Goal: Transaction & Acquisition: Obtain resource

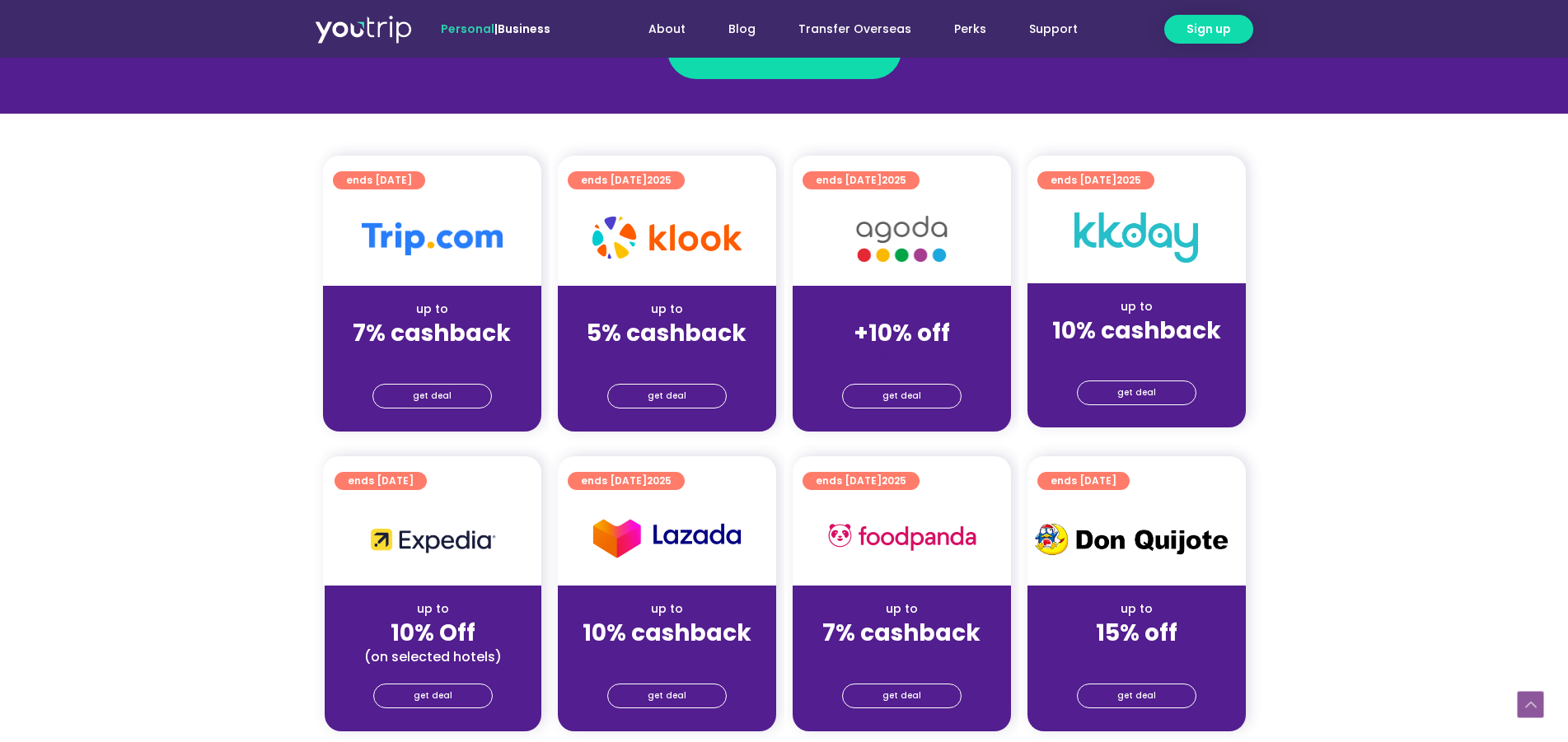
scroll to position [252, 0]
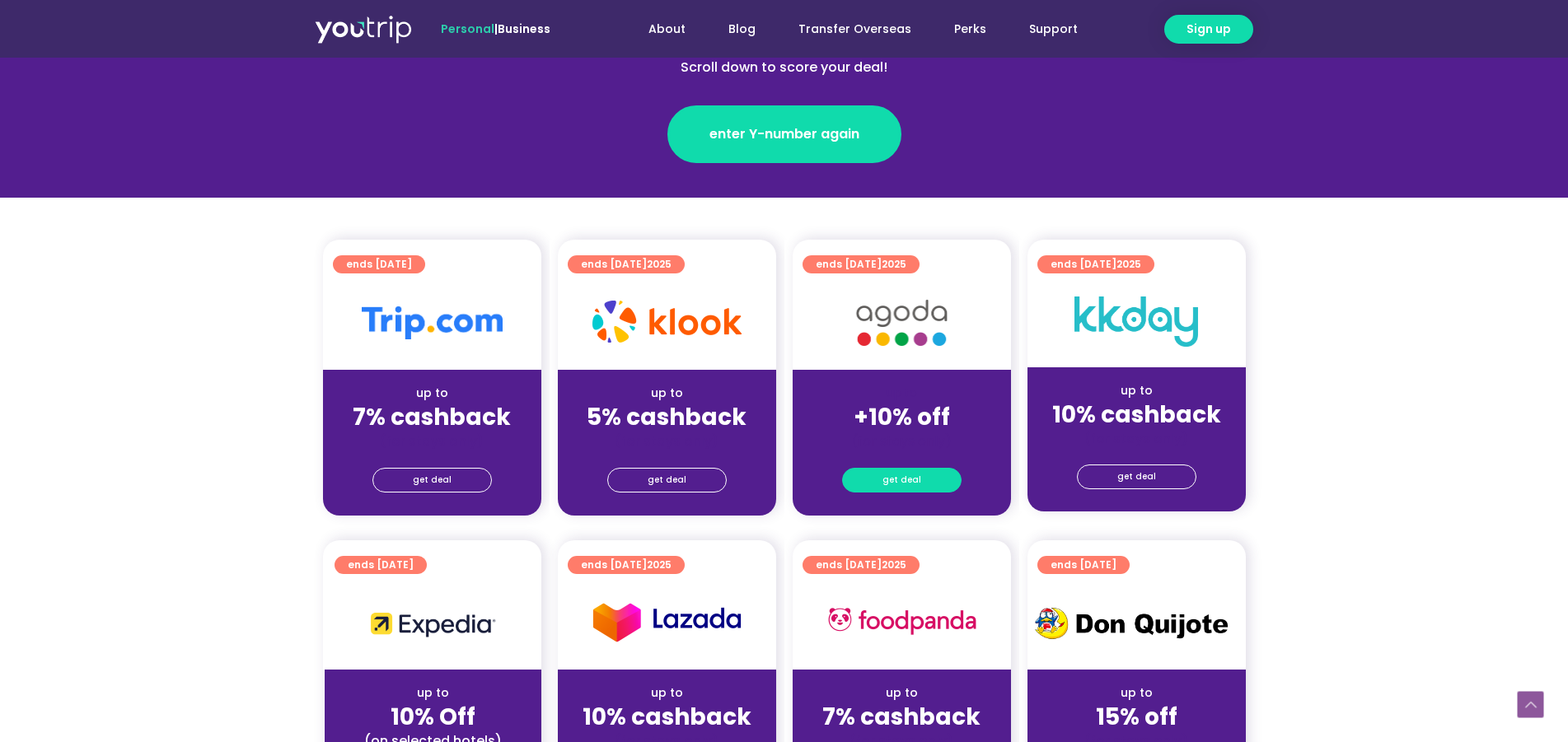
click at [905, 476] on span "get deal" at bounding box center [901, 480] width 39 height 23
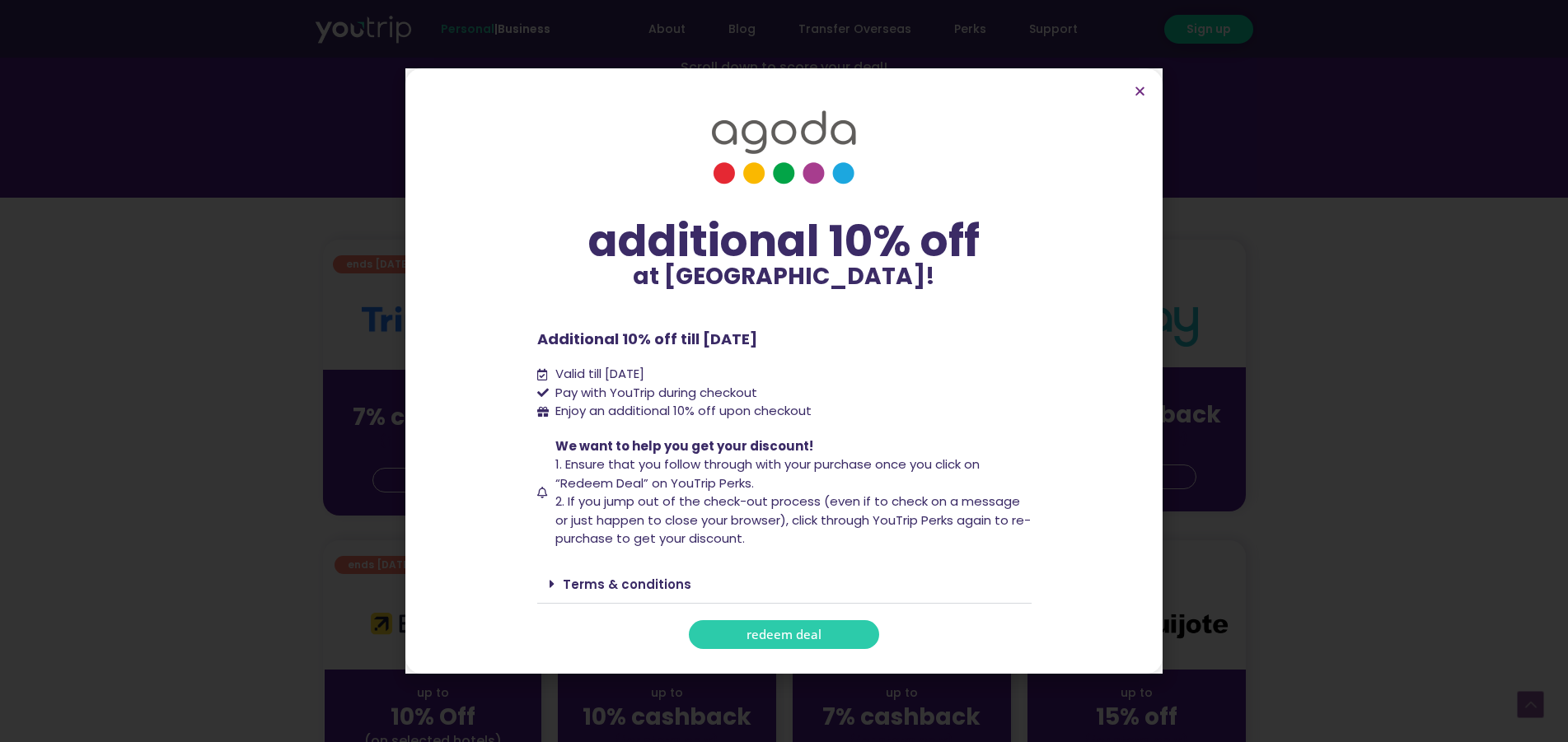
click at [785, 635] on span "redeem deal" at bounding box center [784, 635] width 75 height 13
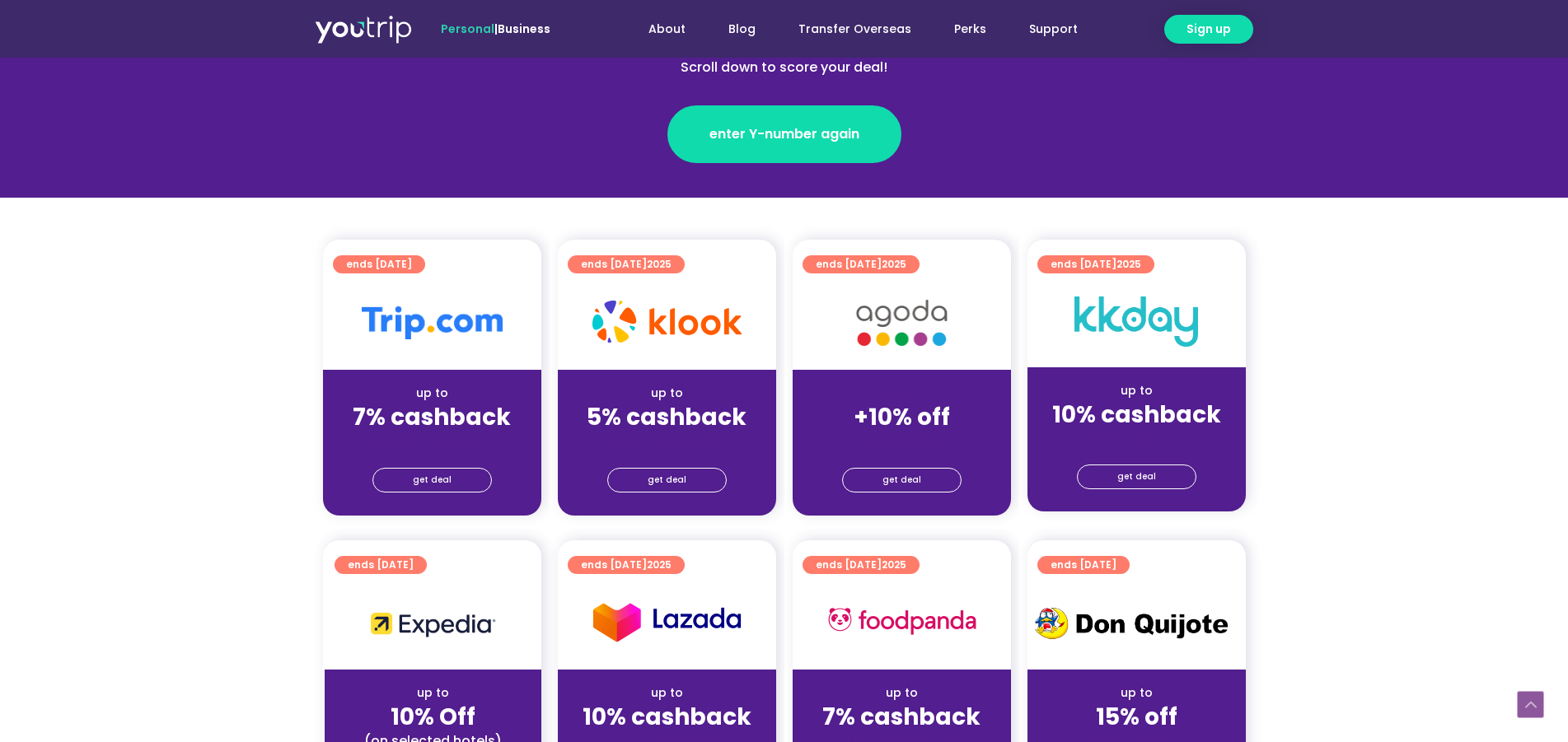
scroll to position [252, 0]
click at [456, 484] on link "get deal" at bounding box center [432, 480] width 119 height 25
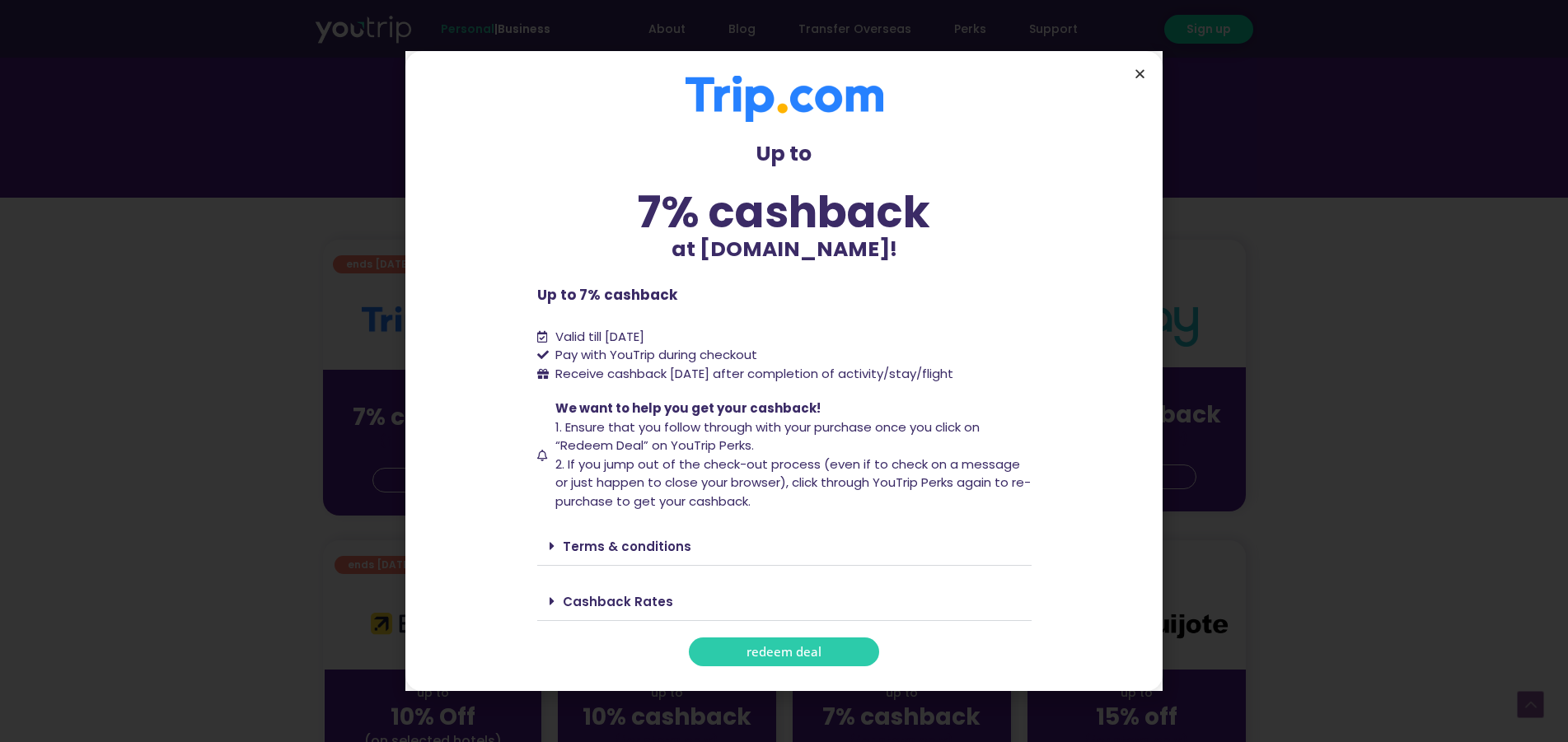
click at [1137, 68] on icon "Close" at bounding box center [1141, 74] width 13 height 13
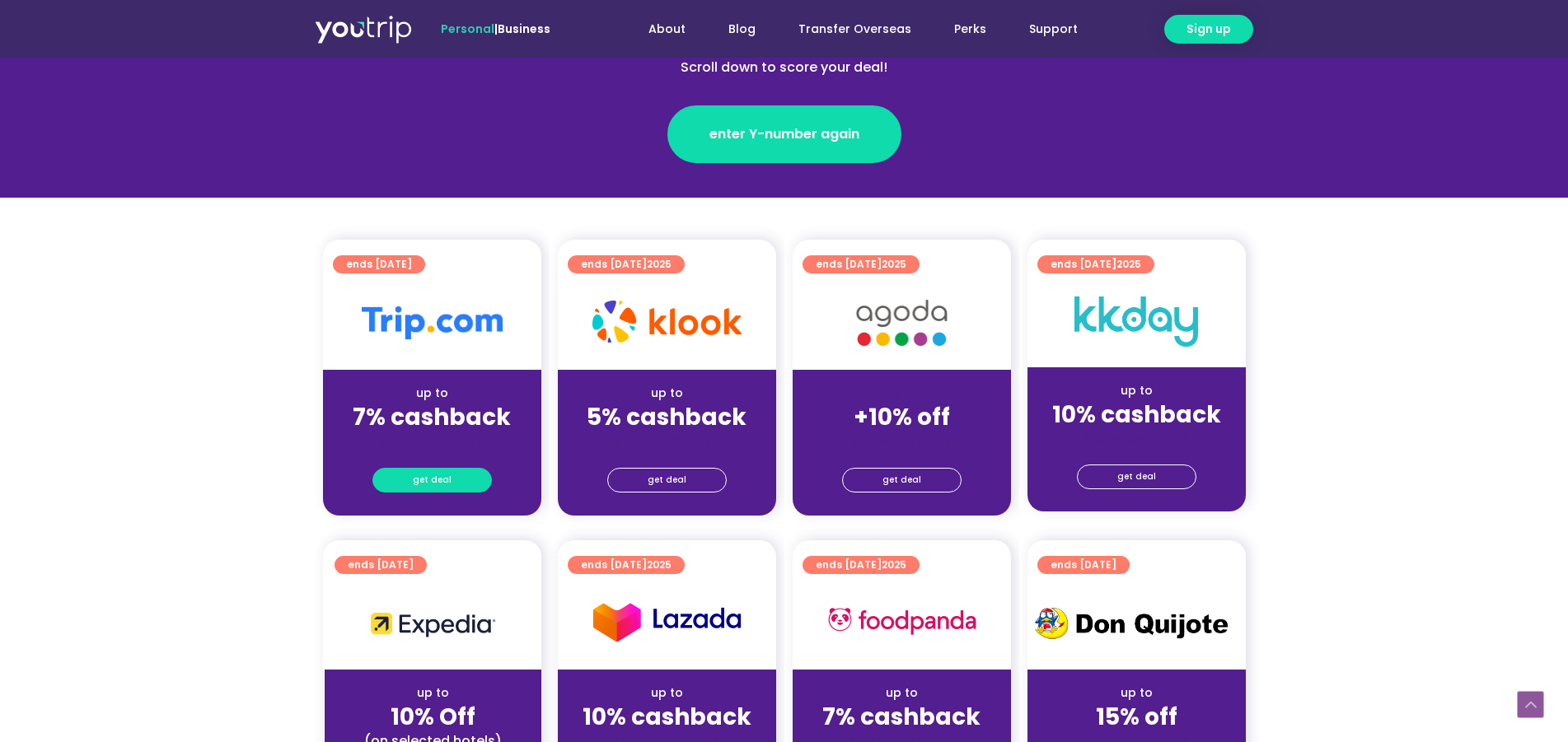
click at [443, 476] on span "get deal" at bounding box center [432, 480] width 39 height 23
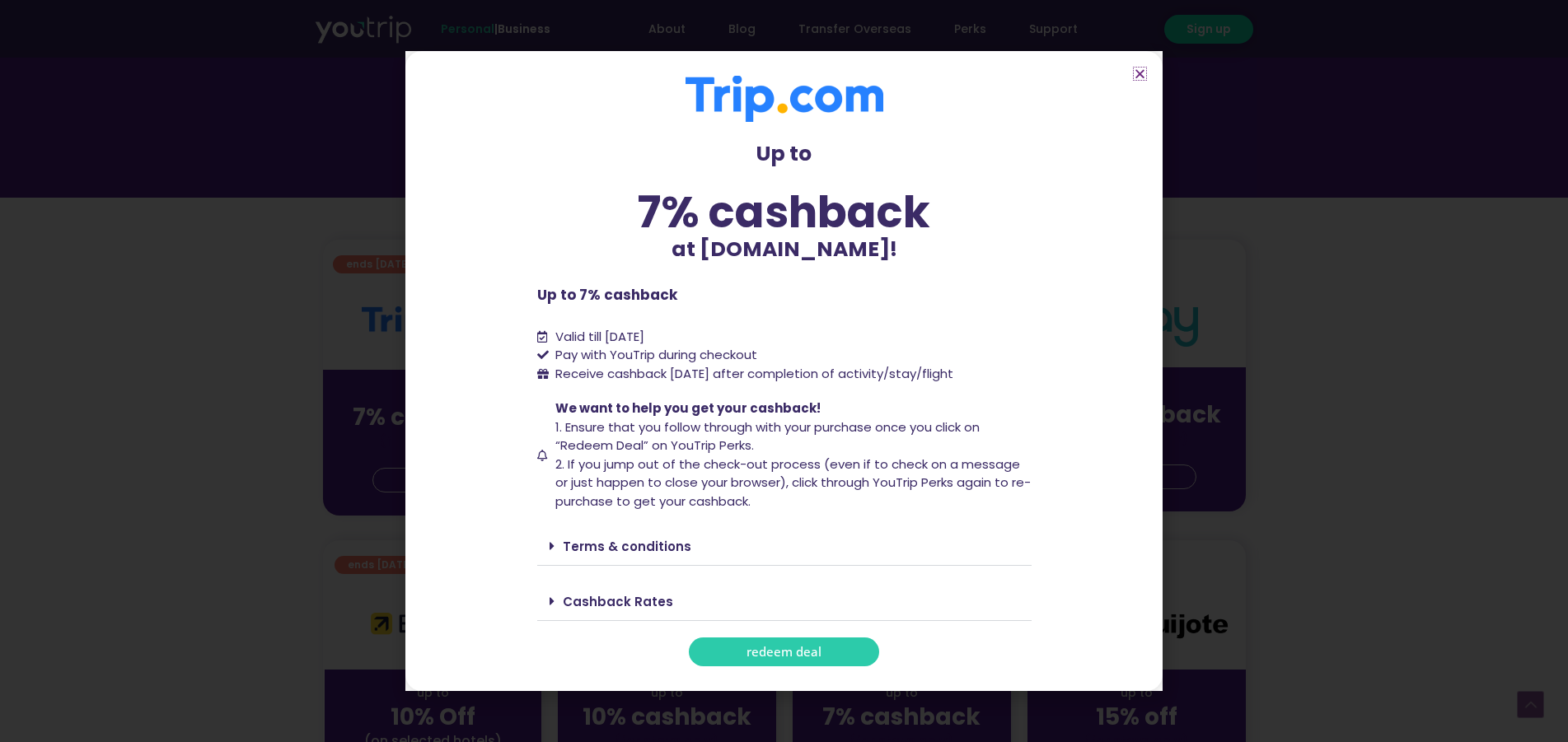
scroll to position [336, 0]
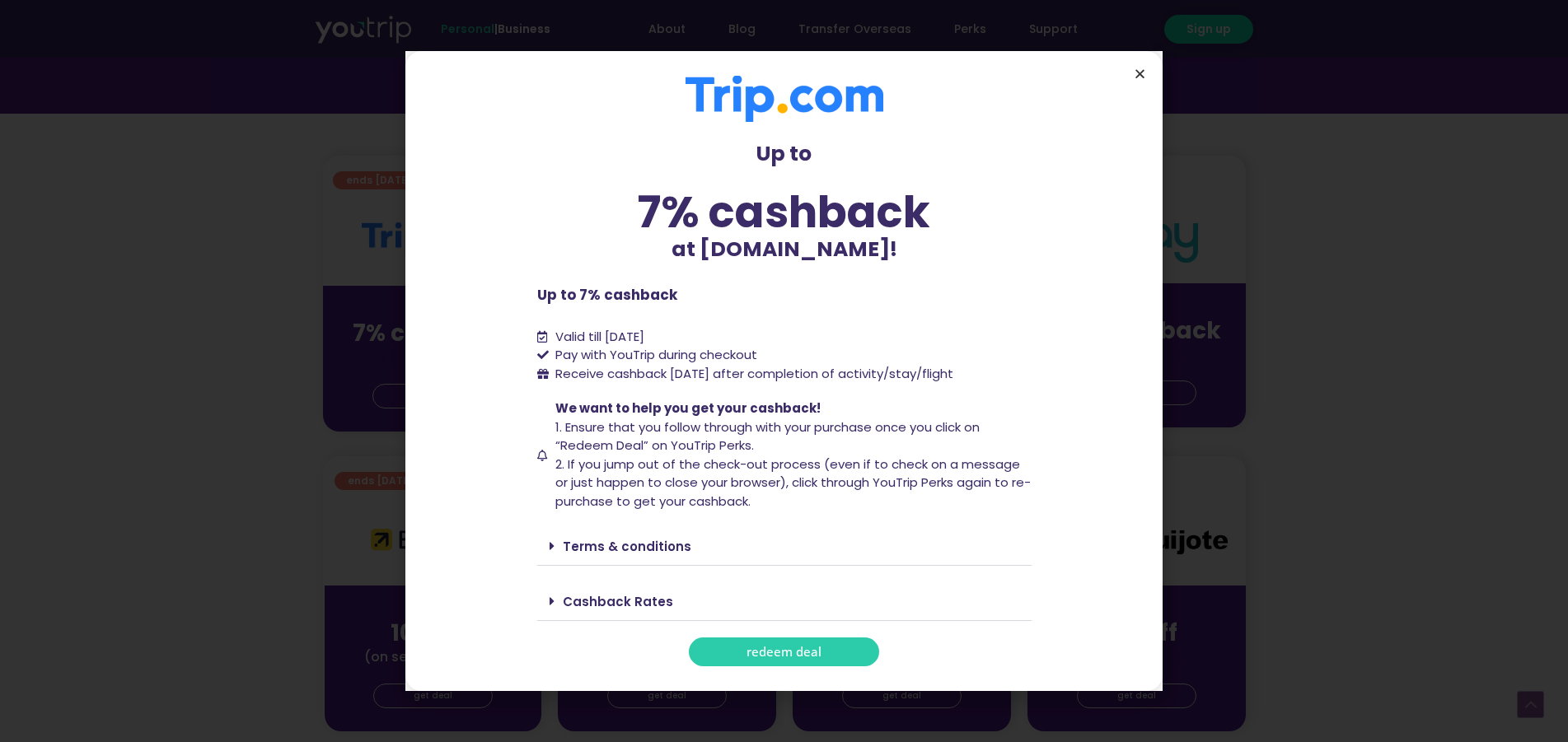
click at [1141, 68] on icon "Close" at bounding box center [1141, 74] width 13 height 13
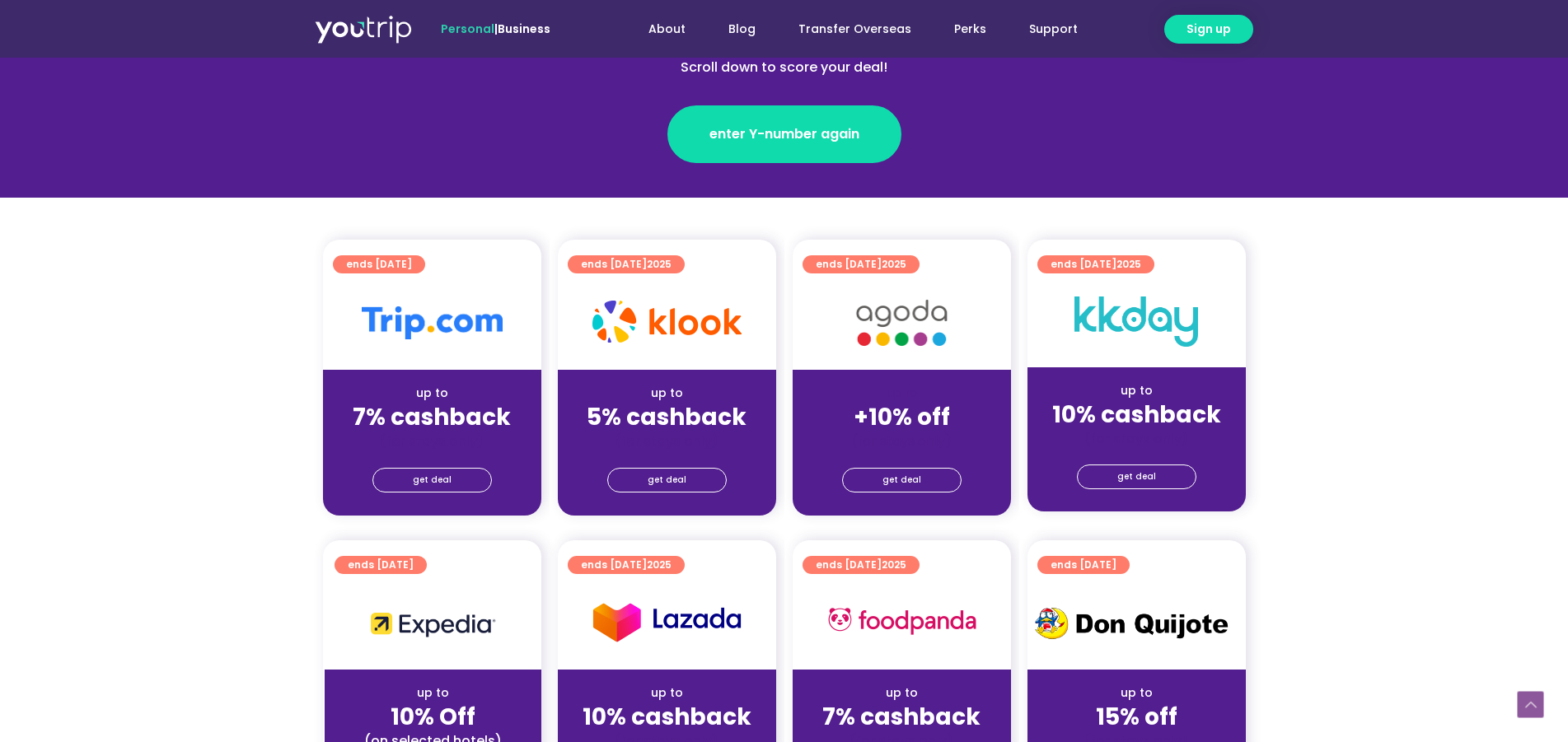
scroll to position [252, 0]
click at [439, 479] on span "get deal" at bounding box center [432, 480] width 39 height 23
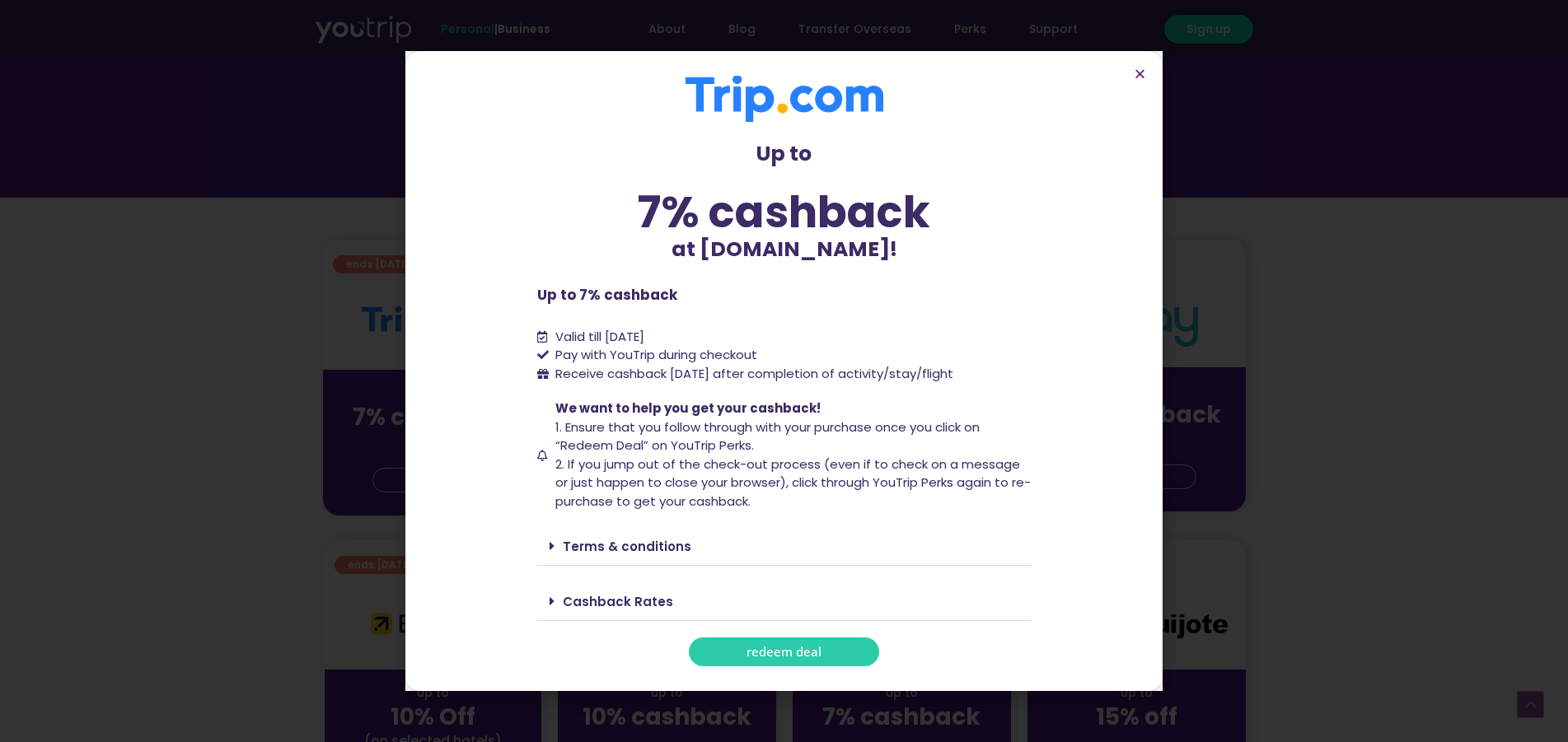
click at [784, 657] on span "redeem deal" at bounding box center [784, 652] width 75 height 13
click at [1140, 70] on icon "Close" at bounding box center [1141, 74] width 13 height 13
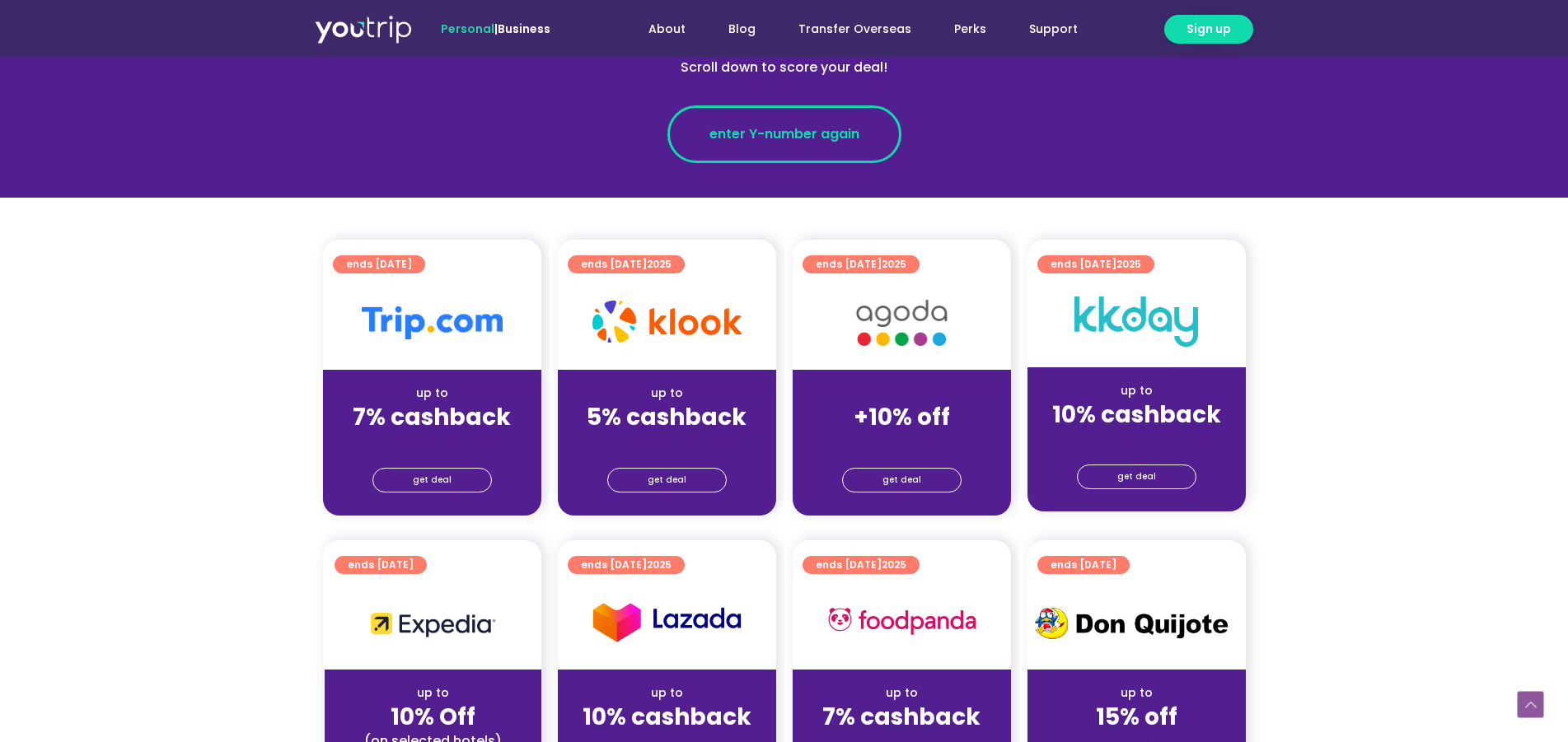
click at [775, 134] on span "enter Y-number again" at bounding box center [784, 135] width 150 height 20
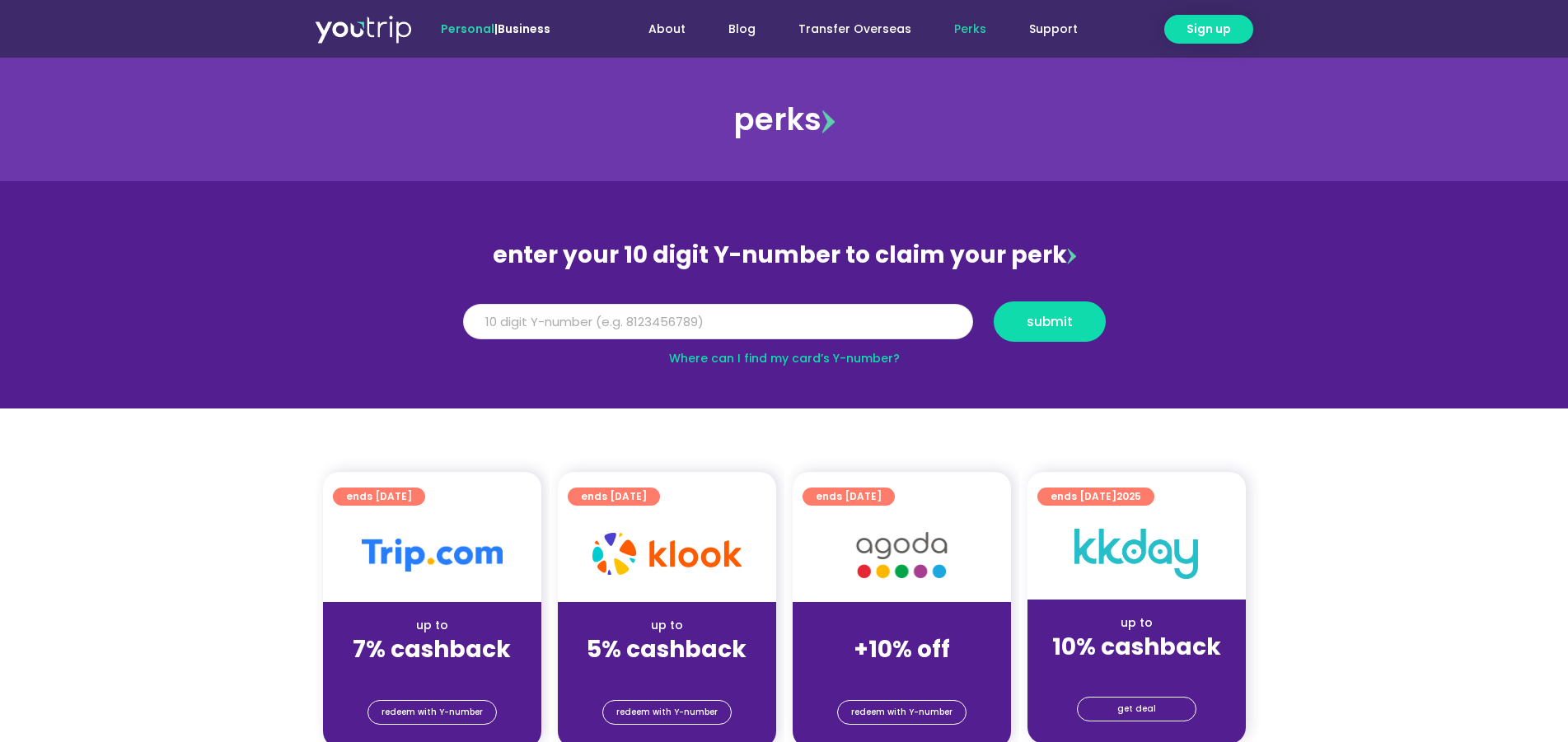
click at [749, 326] on input "Y Number" at bounding box center [718, 322] width 510 height 36
click at [686, 321] on input "Y Number" at bounding box center [718, 322] width 510 height 36
type input "8148377779"
click at [1049, 322] on span "submit" at bounding box center [1050, 322] width 46 height 13
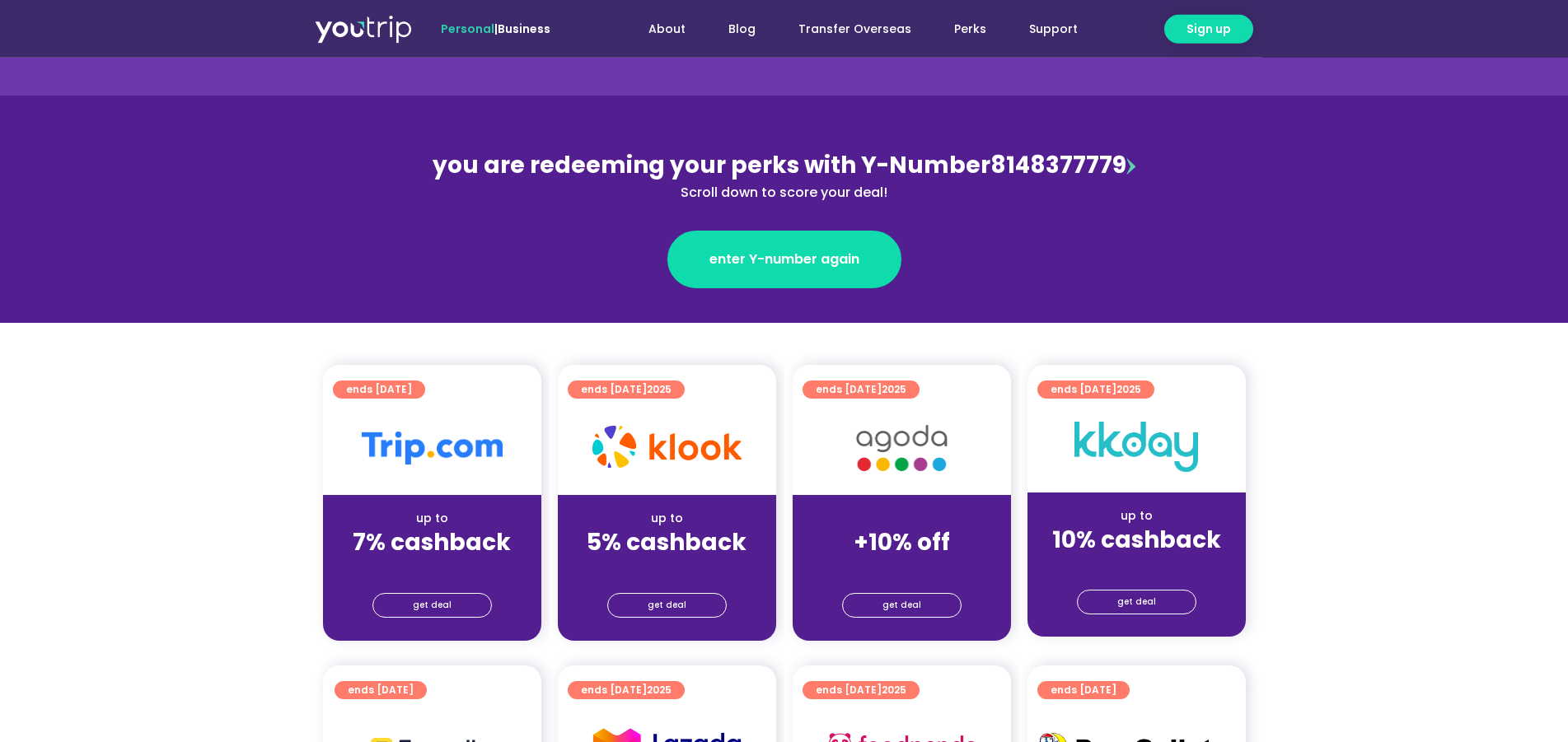
scroll to position [168, 0]
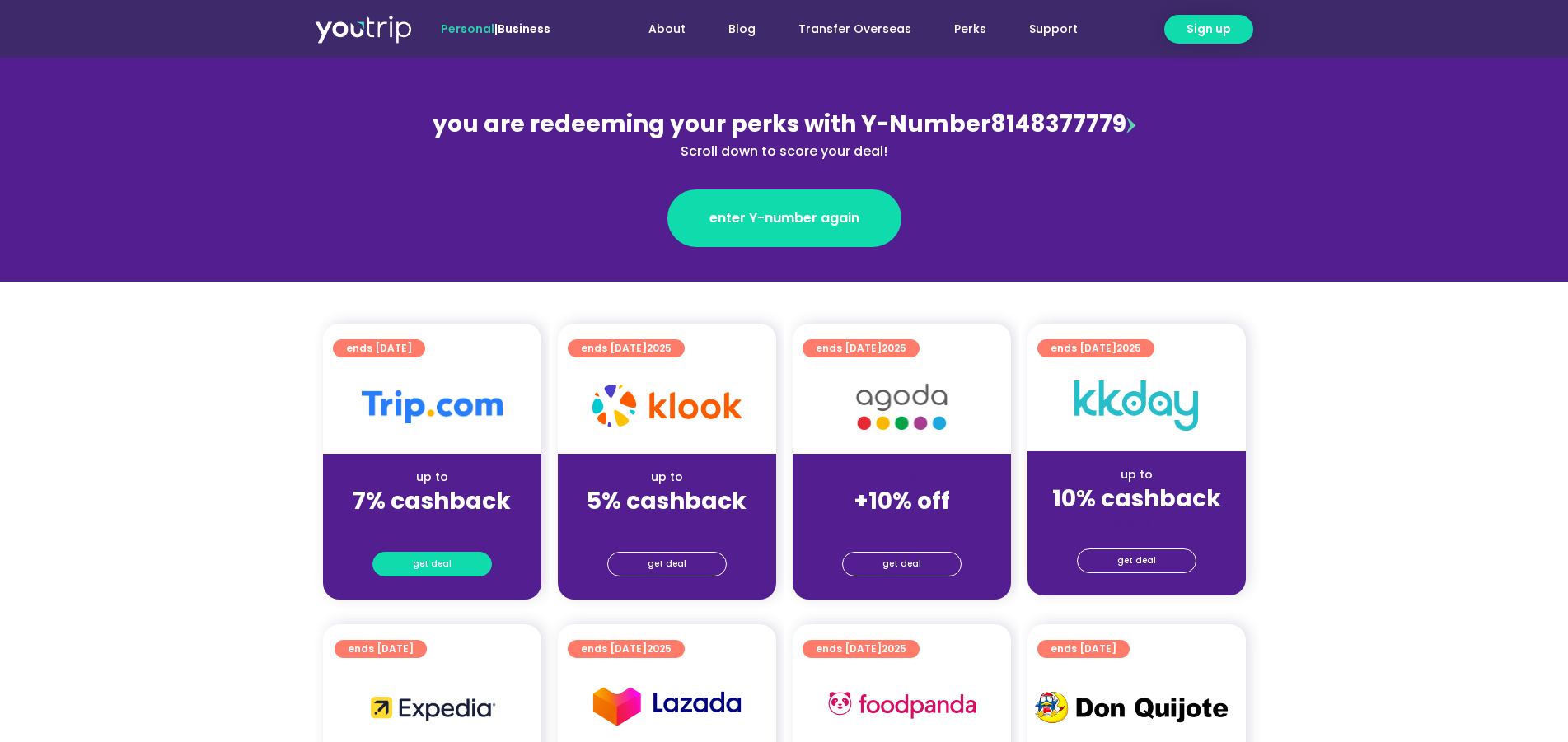
click at [426, 561] on span "get deal" at bounding box center [432, 564] width 39 height 23
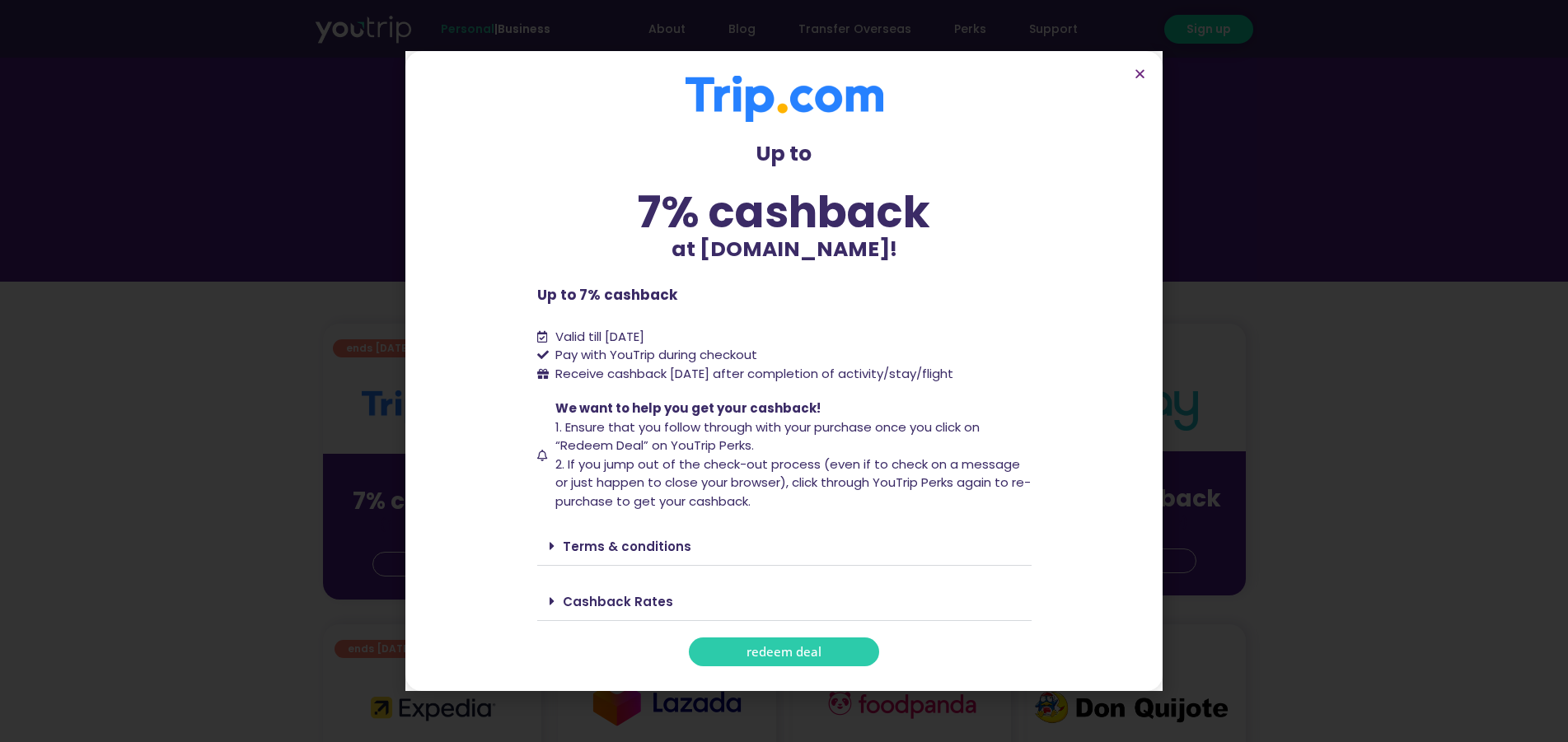
click at [794, 648] on span "redeem deal" at bounding box center [784, 652] width 75 height 13
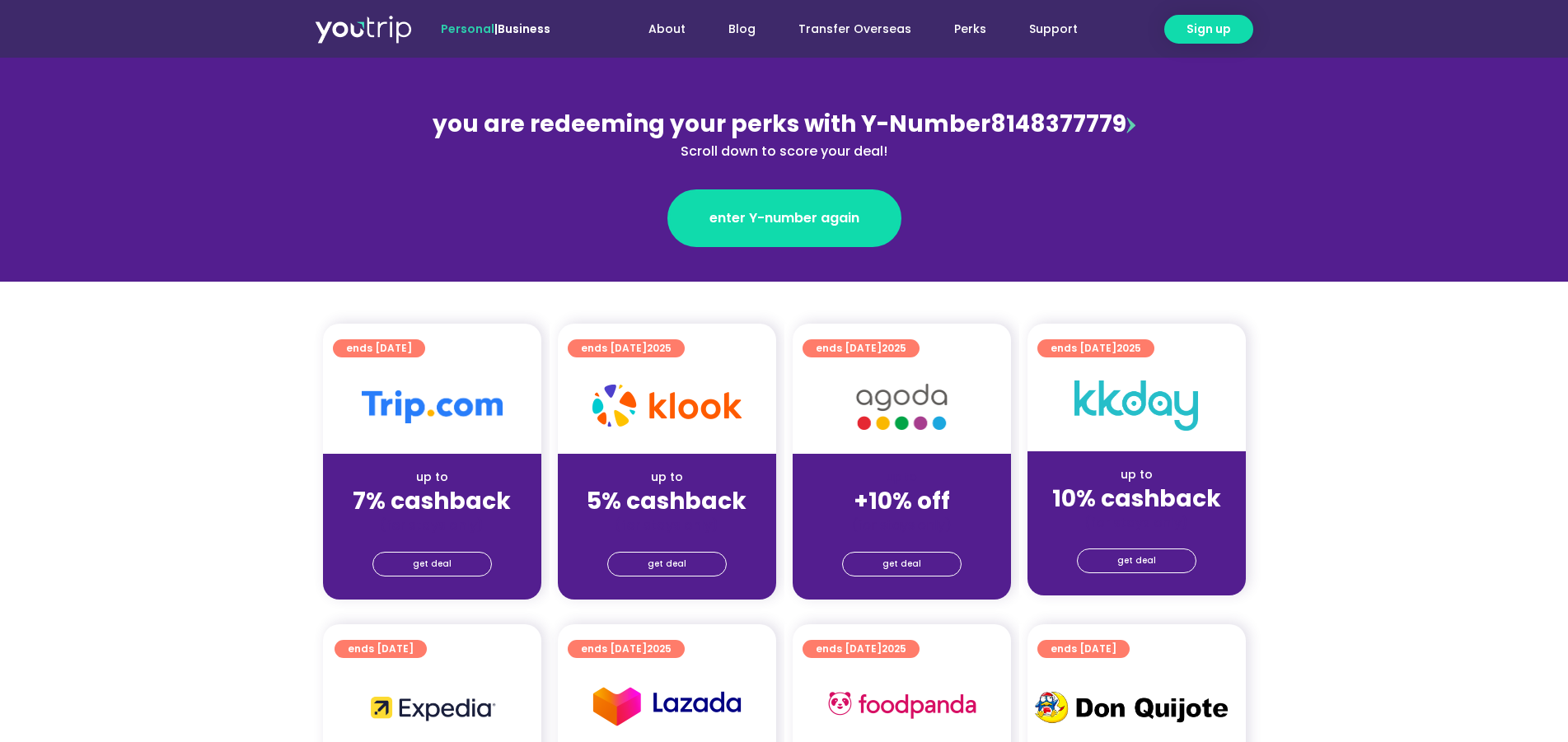
scroll to position [168, 0]
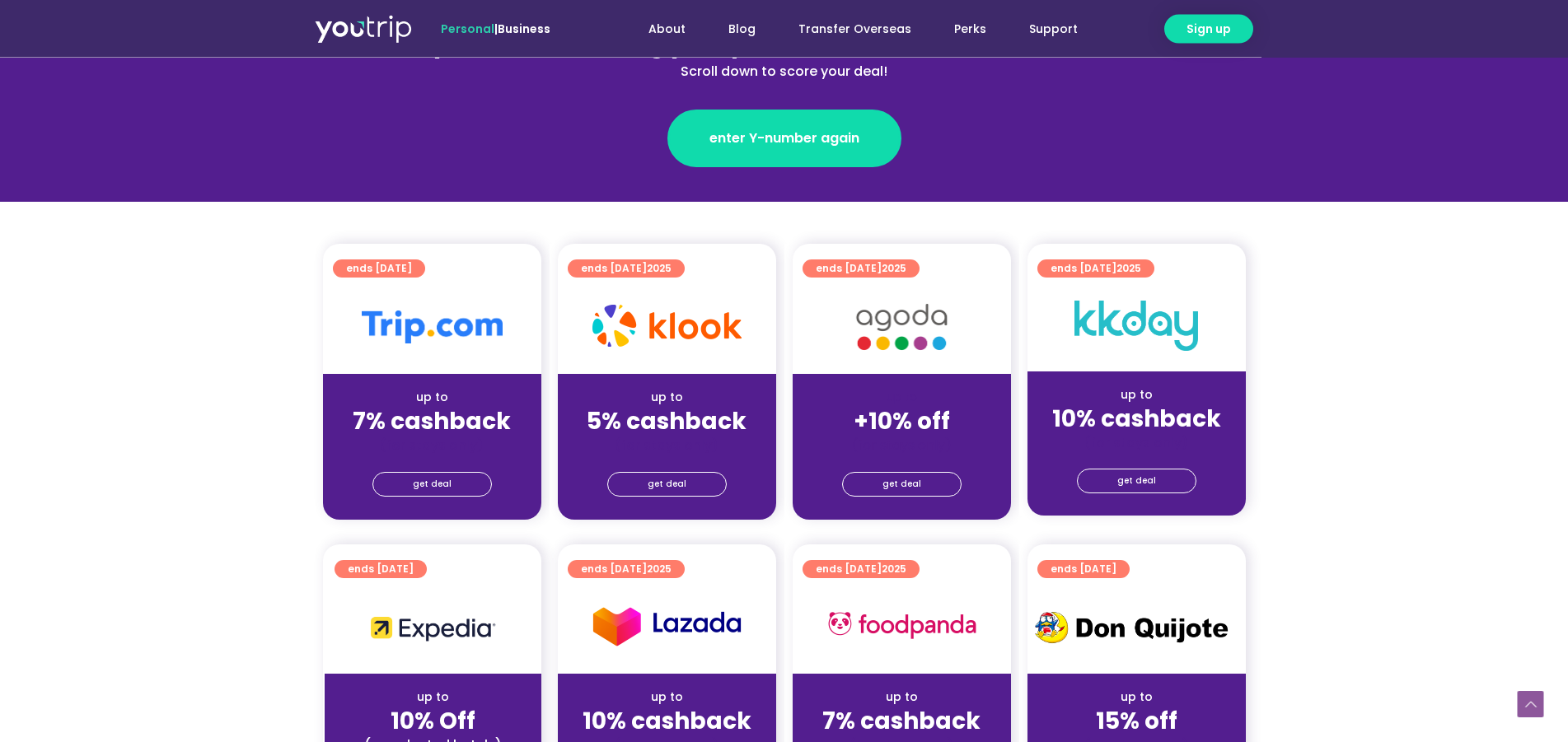
scroll to position [252, 0]
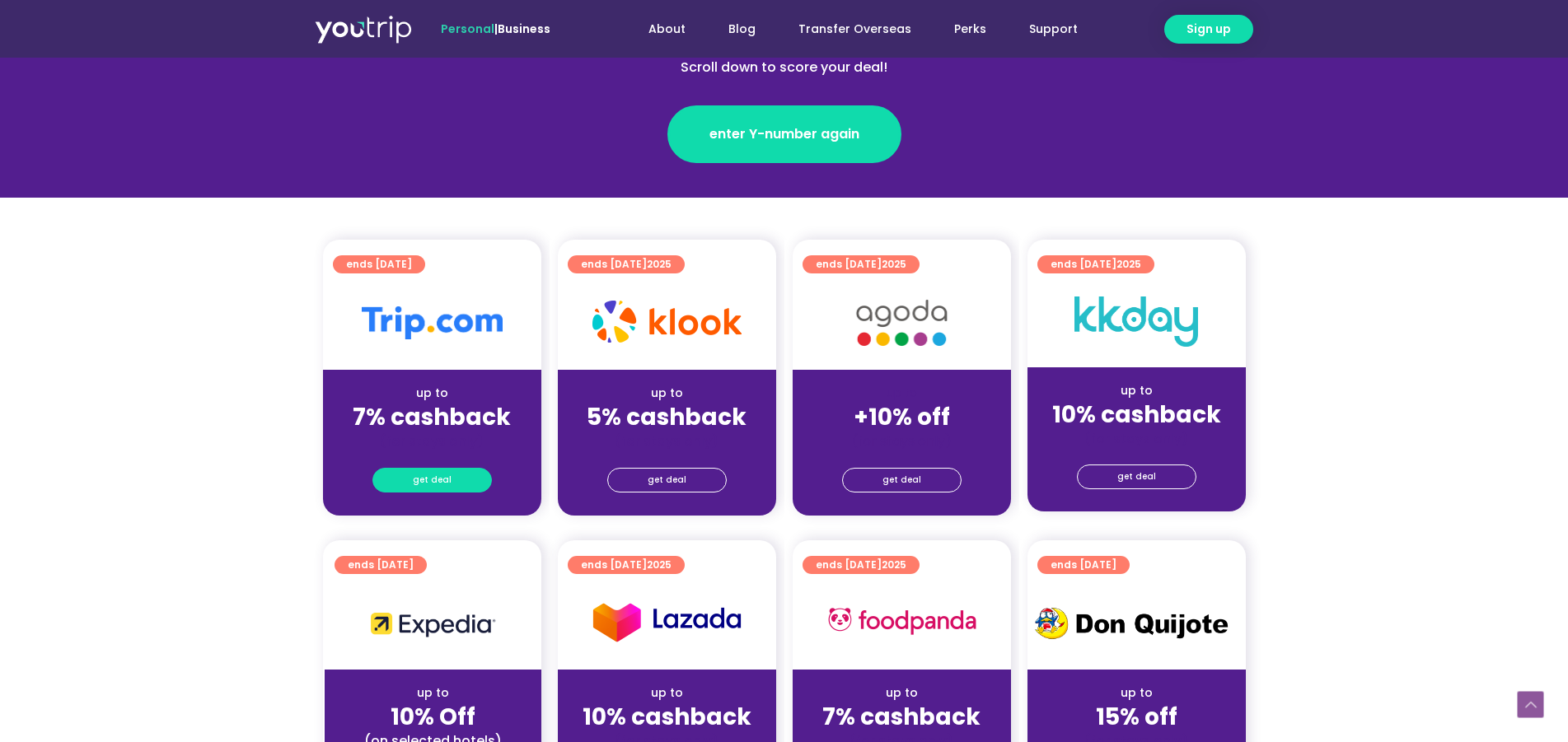
click at [435, 470] on span "get deal" at bounding box center [432, 480] width 39 height 23
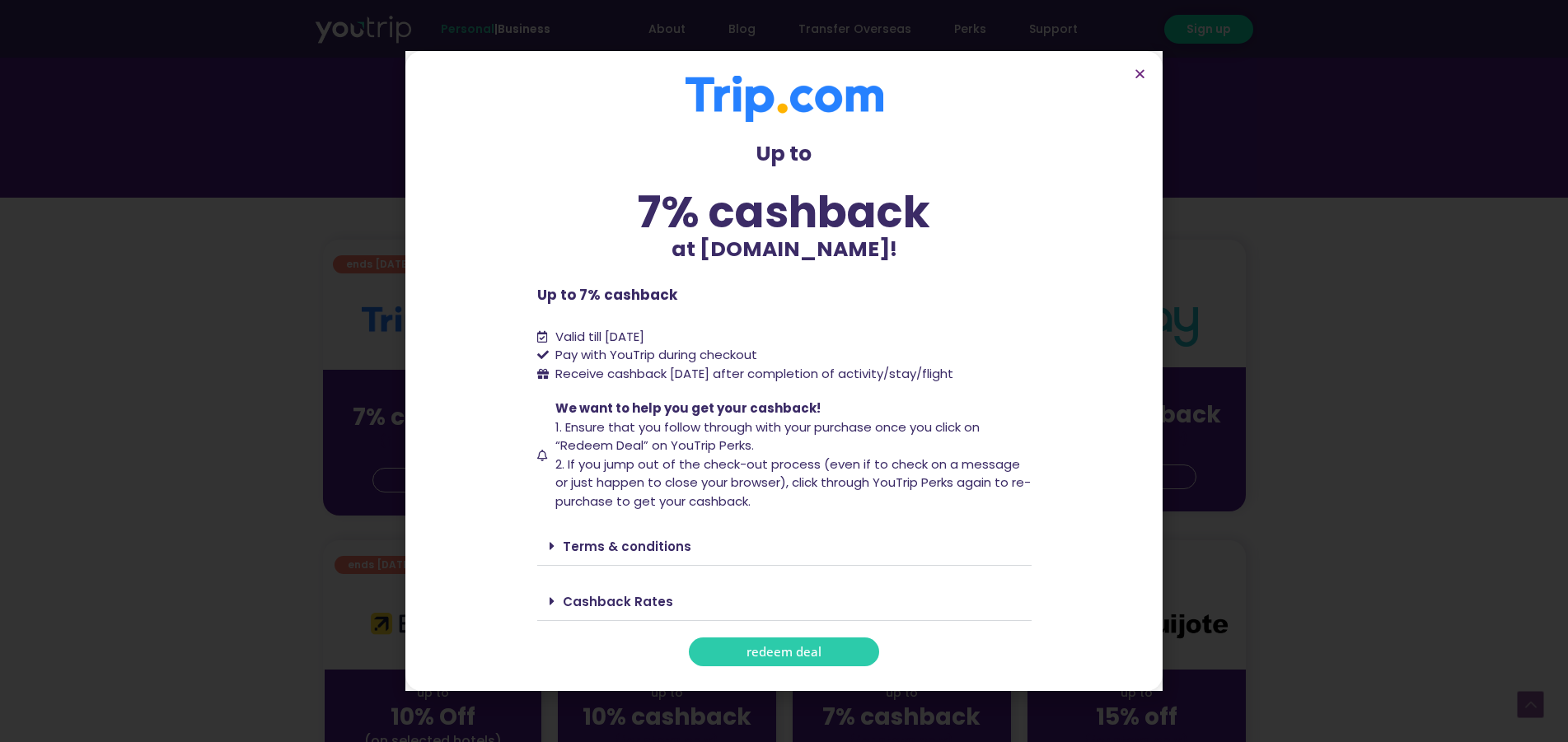
click at [632, 546] on link "Terms & conditions" at bounding box center [627, 546] width 128 height 17
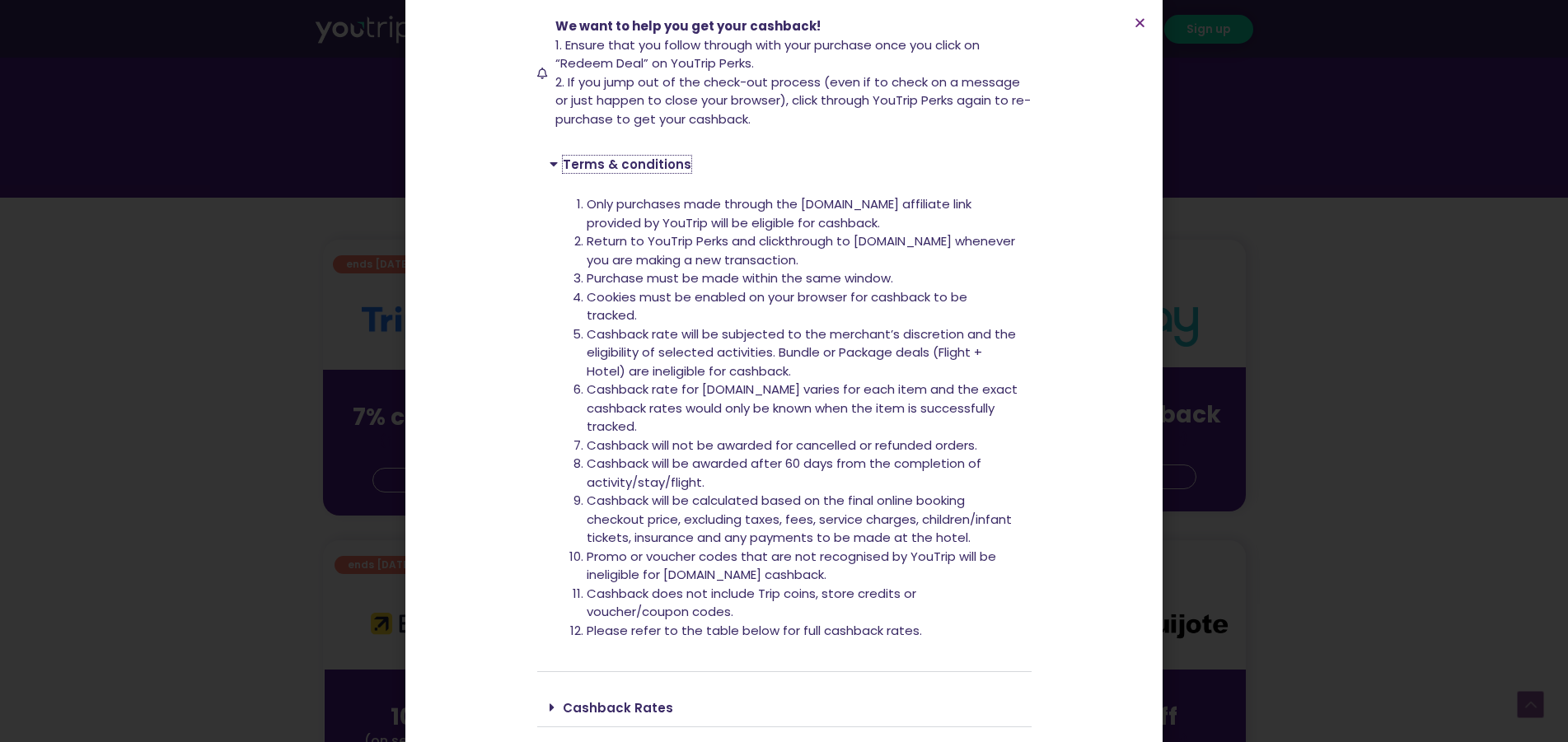
scroll to position [386, 0]
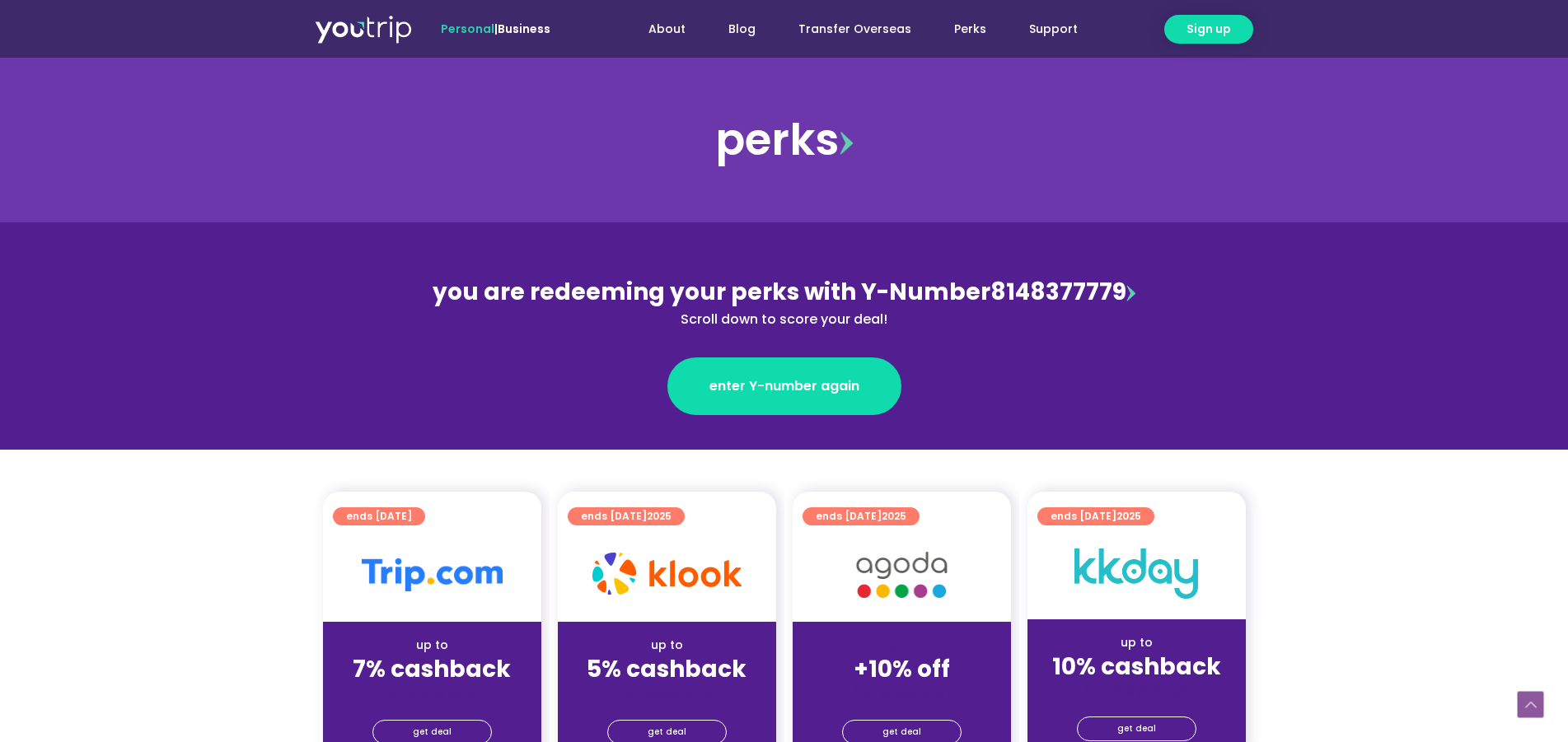
scroll to position [252, 0]
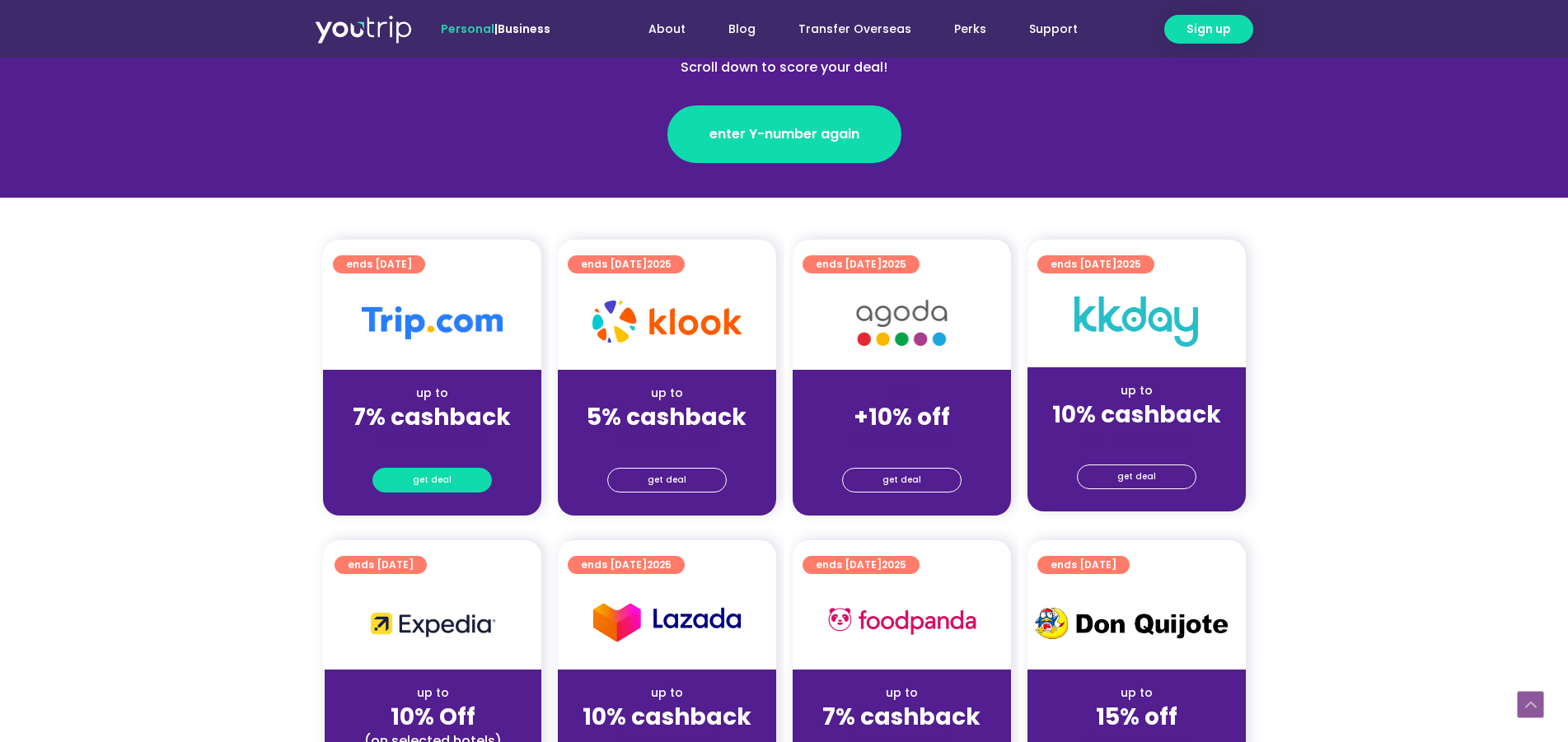
click at [441, 476] on span "get deal" at bounding box center [432, 480] width 39 height 23
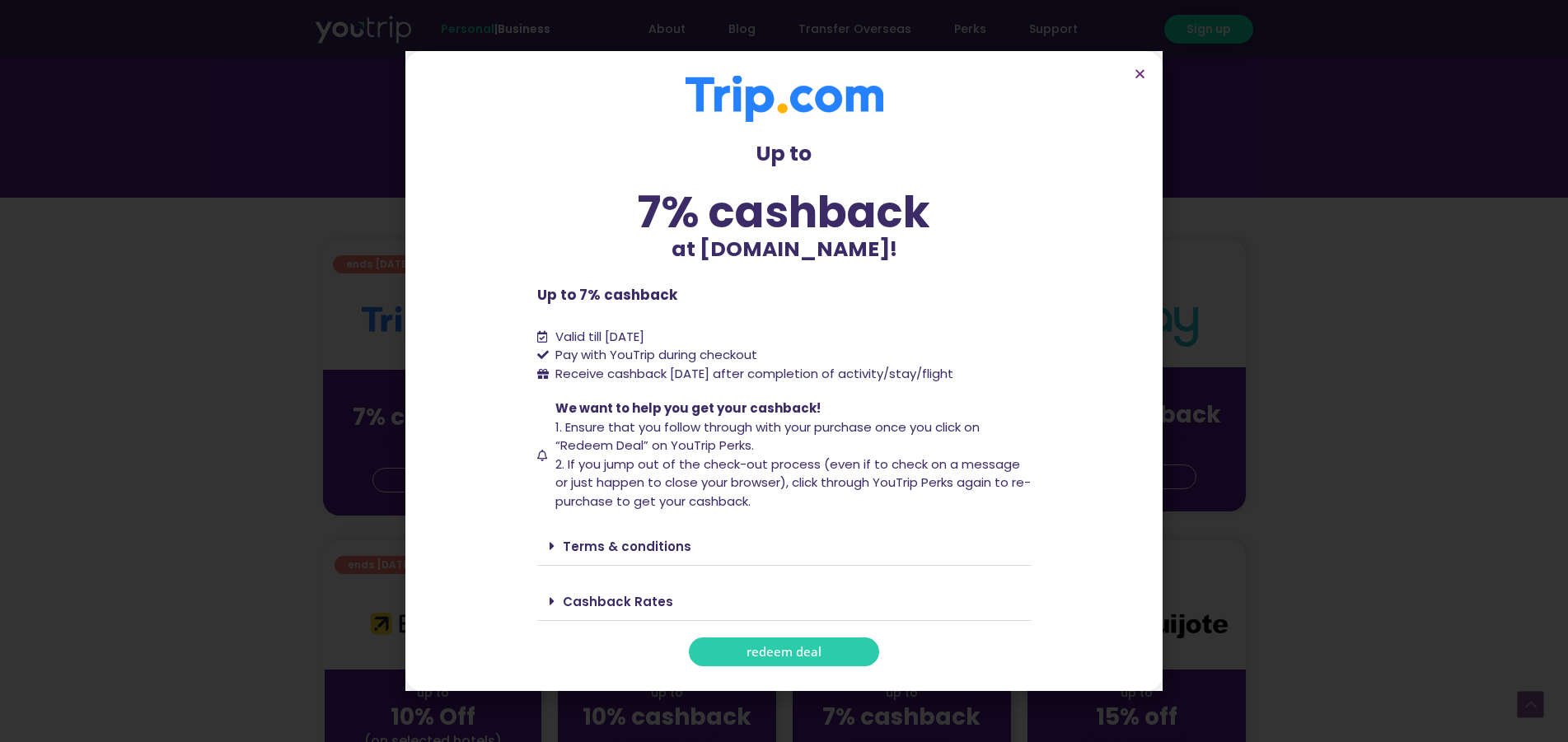
click at [547, 601] on div "Cashback Rates" at bounding box center [785, 602] width 495 height 39
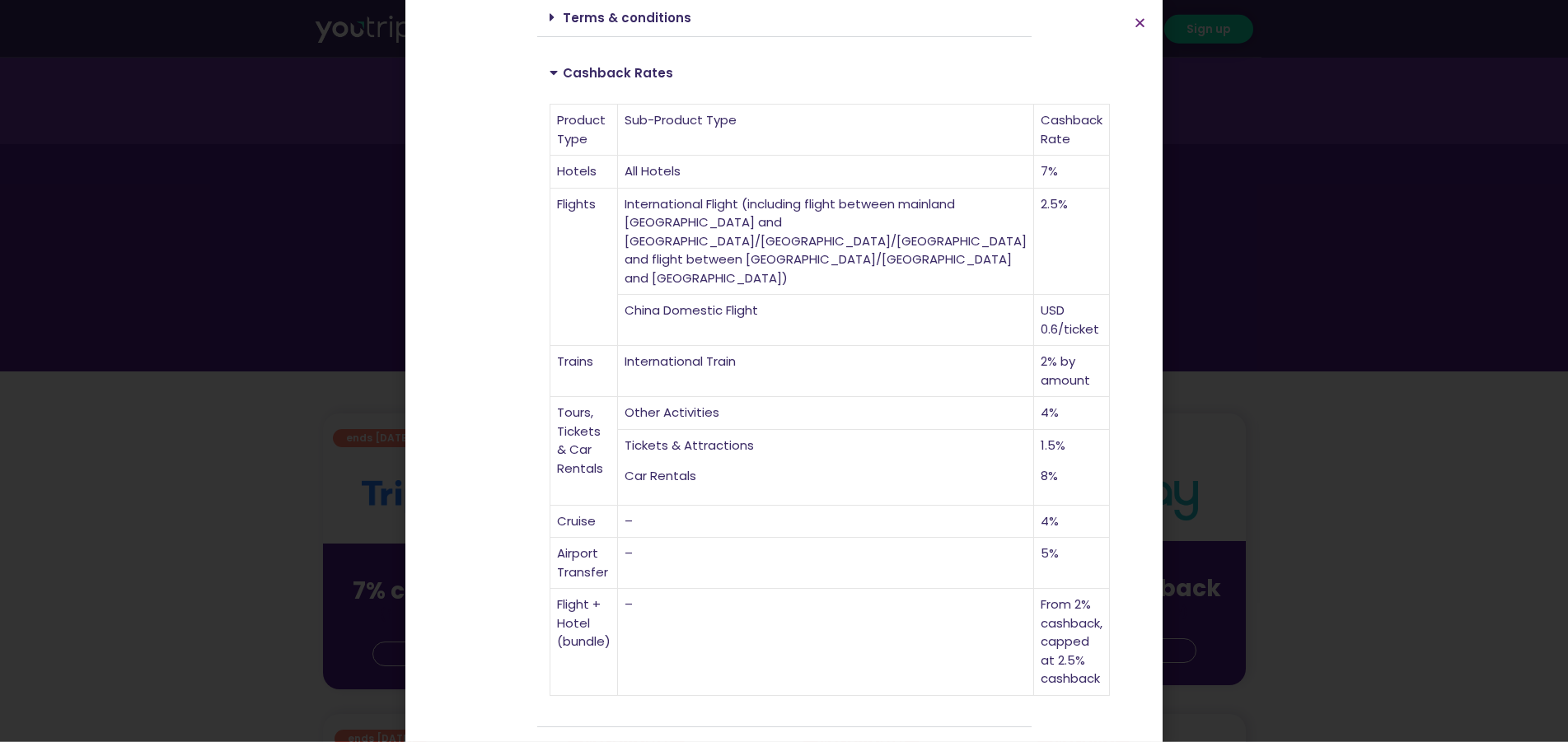
scroll to position [336, 0]
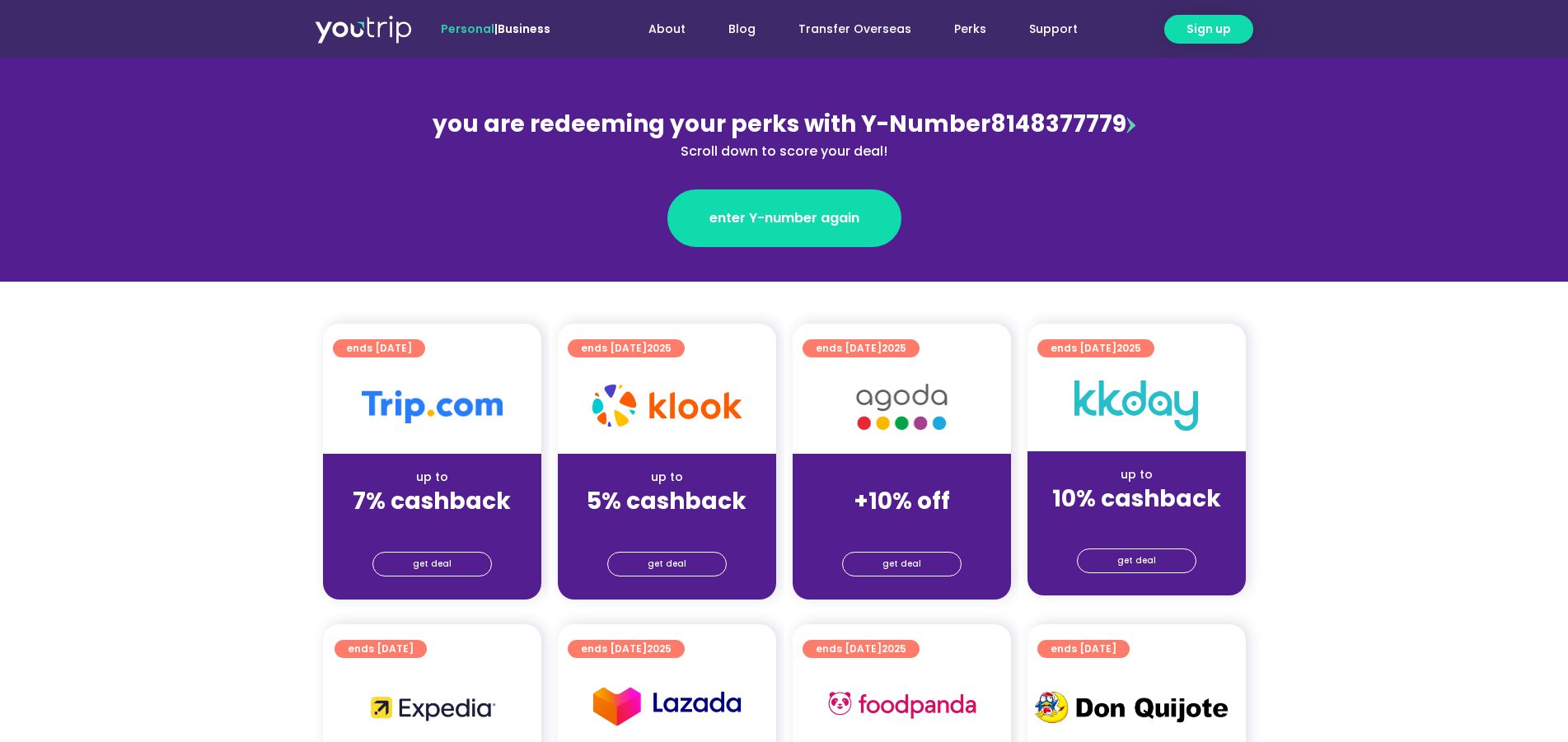
scroll to position [168, 0]
click at [1059, 29] on link "Support" at bounding box center [1053, 29] width 92 height 31
click at [910, 561] on span "get deal" at bounding box center [901, 564] width 39 height 23
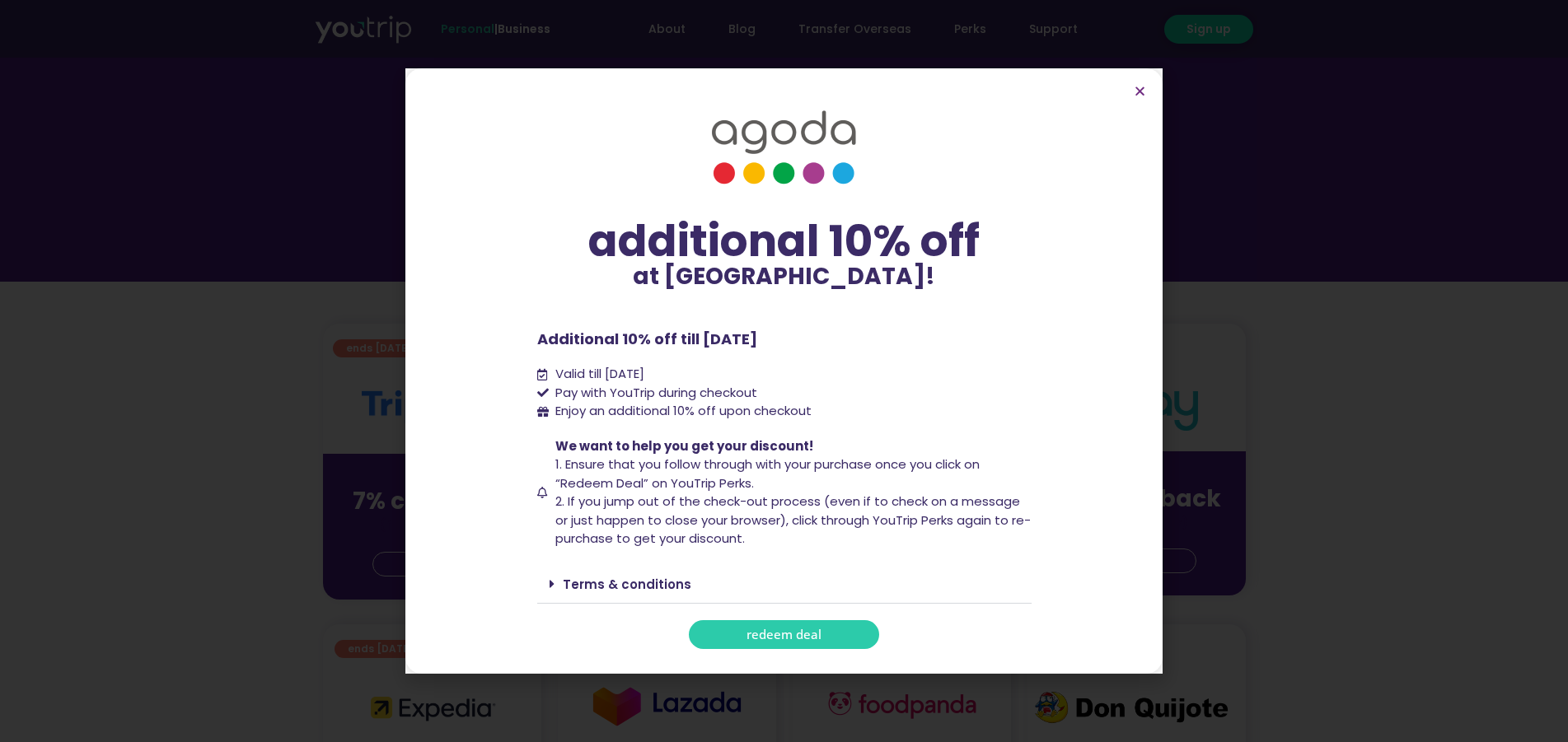
click at [797, 635] on span "redeem deal" at bounding box center [784, 635] width 75 height 13
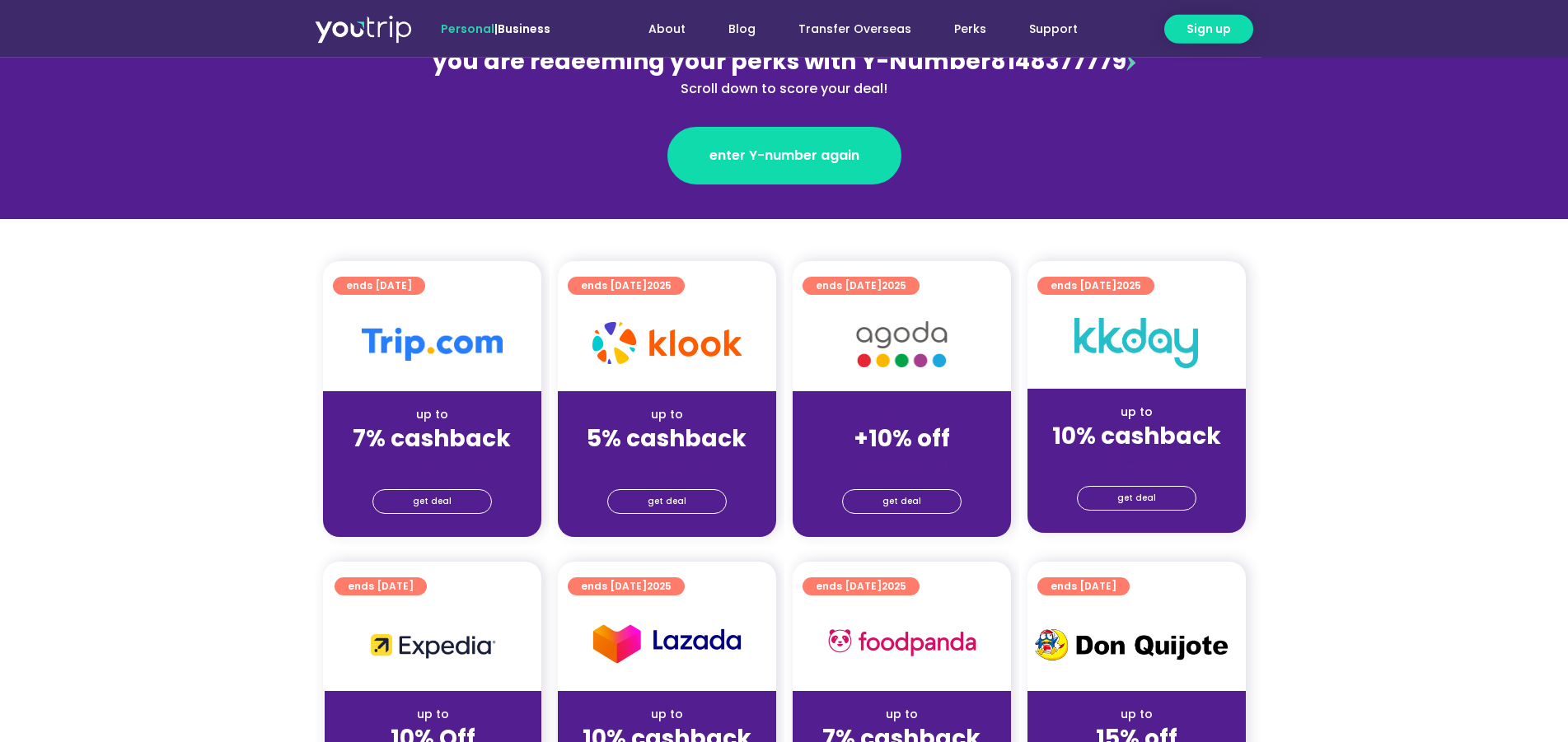
scroll to position [252, 0]
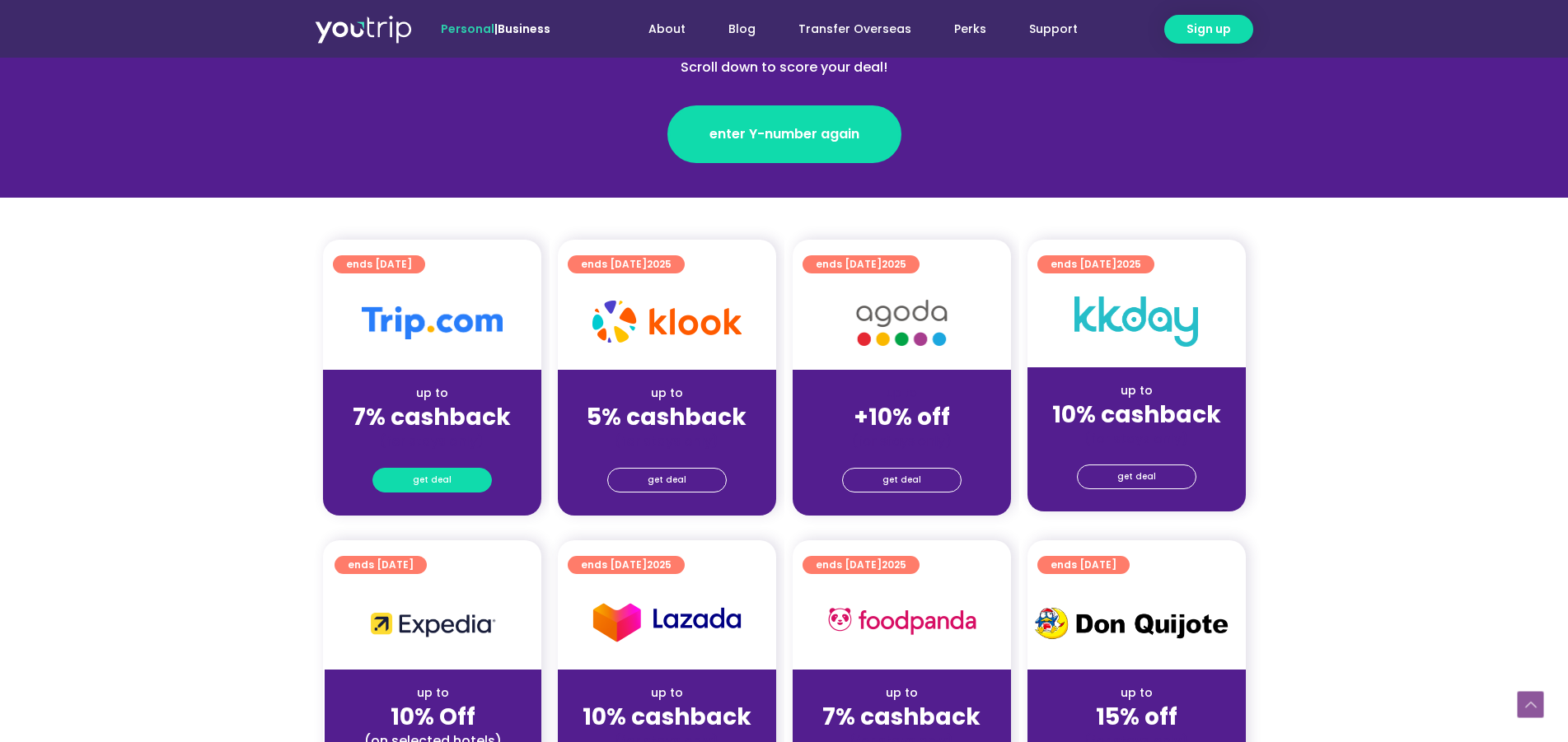
click at [437, 478] on span "get deal" at bounding box center [432, 480] width 39 height 23
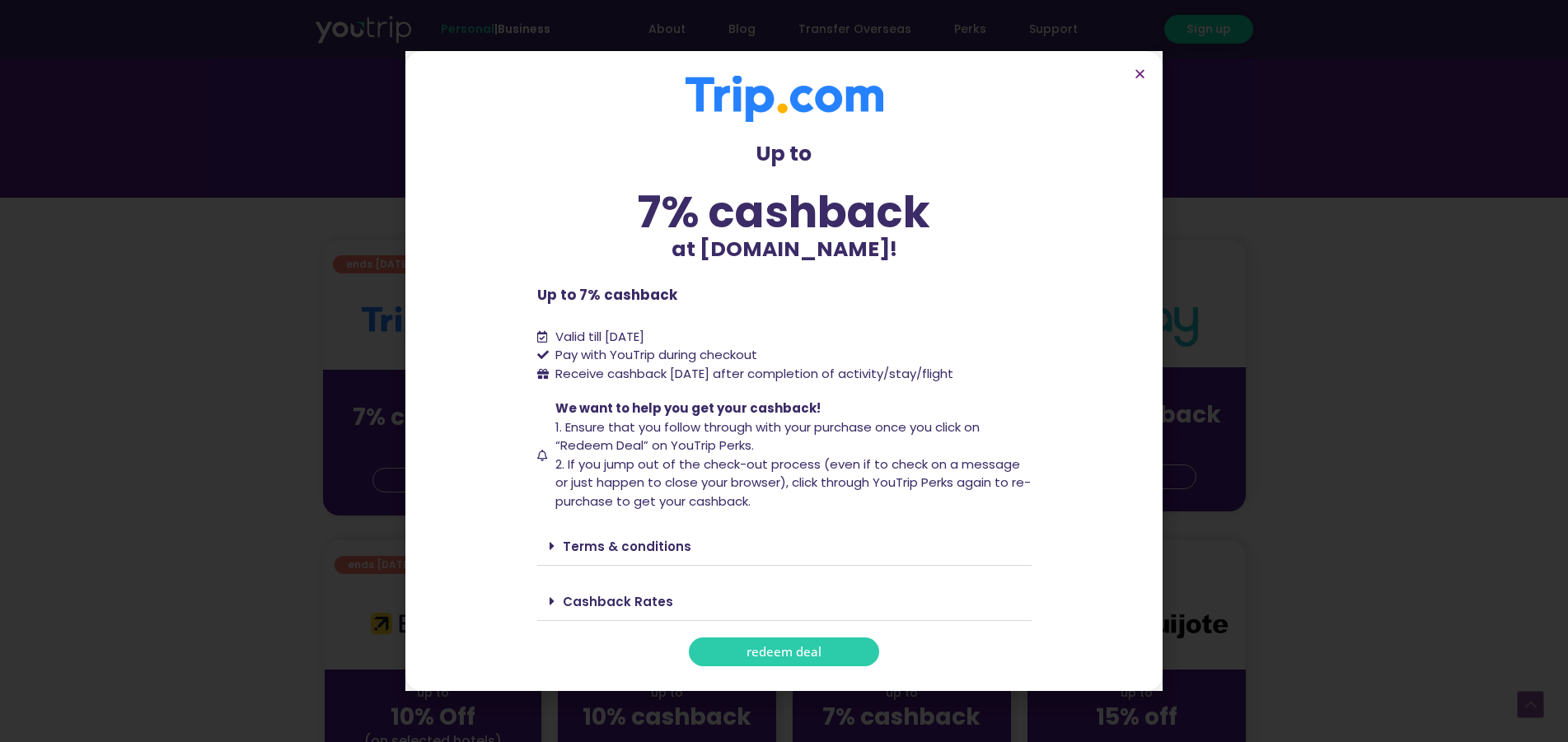
click at [792, 653] on span "redeem deal" at bounding box center [784, 652] width 75 height 13
